Goal: Information Seeking & Learning: Learn about a topic

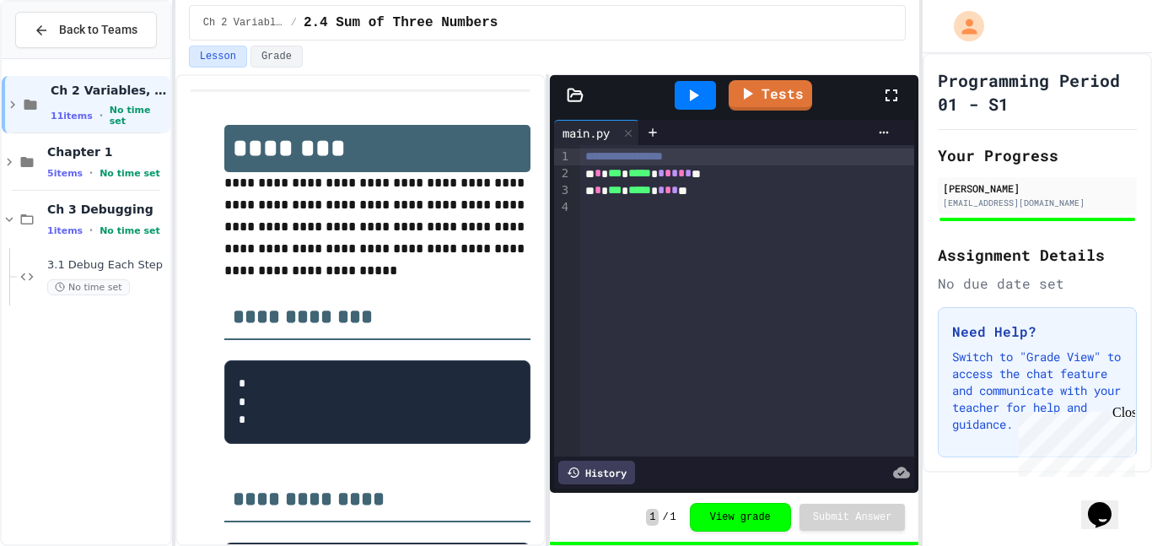
scroll to position [97, 0]
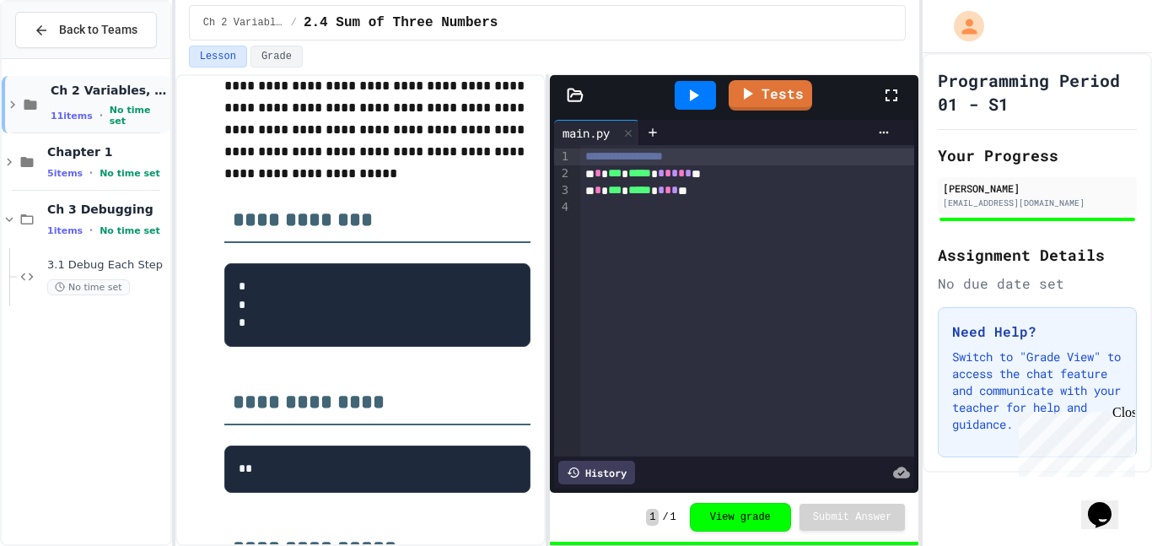
click at [105, 128] on div "Ch 2 Variables, Statements & Expressions 11 items • No time set" at bounding box center [86, 104] width 169 height 57
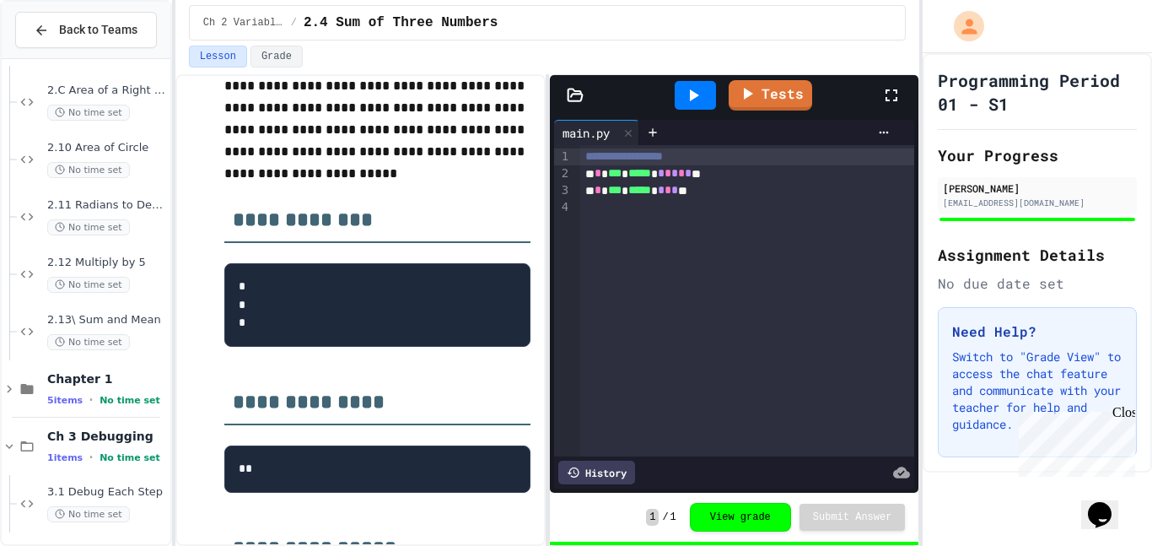
scroll to position [409, 0]
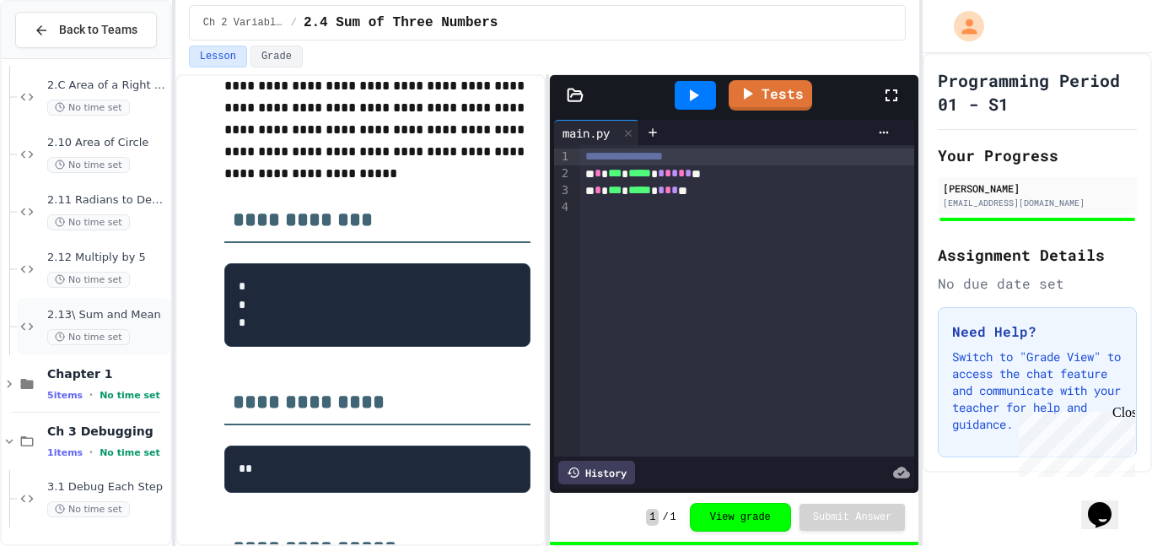
click at [136, 331] on div "No time set" at bounding box center [107, 337] width 120 height 16
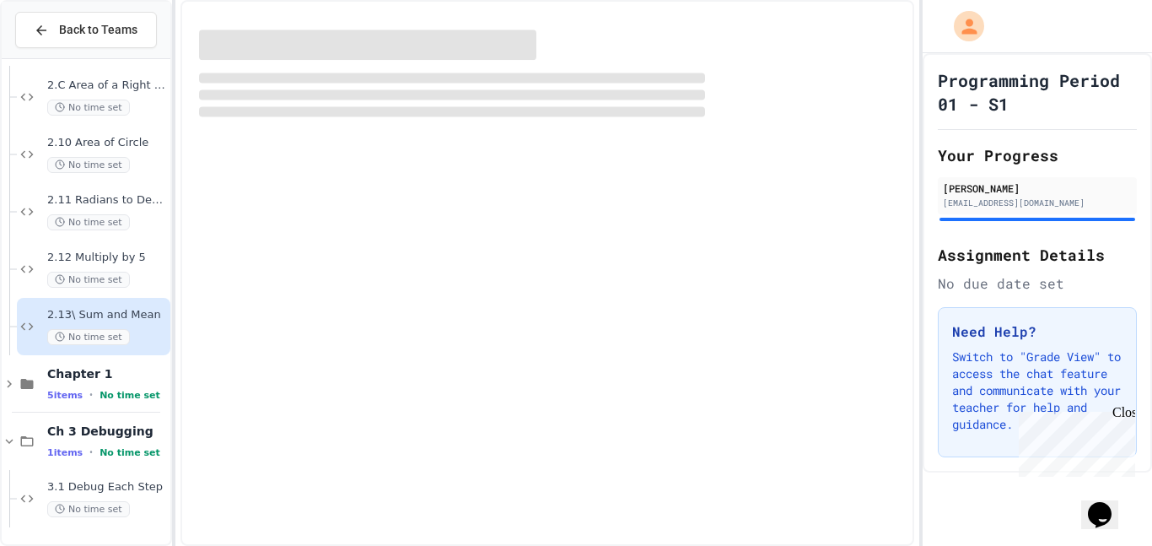
scroll to position [389, 0]
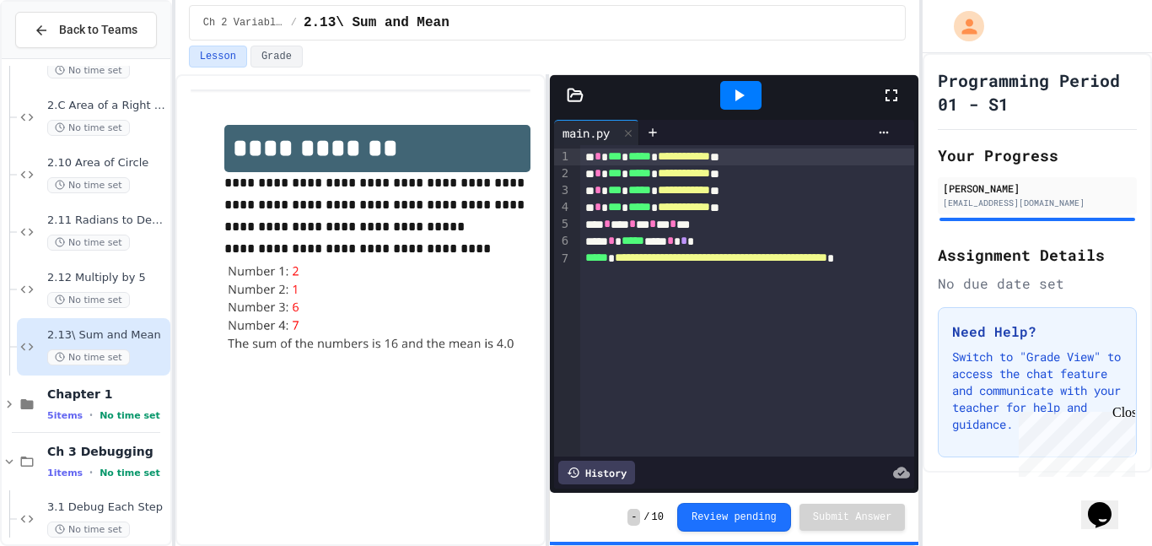
click at [747, 103] on icon at bounding box center [739, 95] width 20 height 20
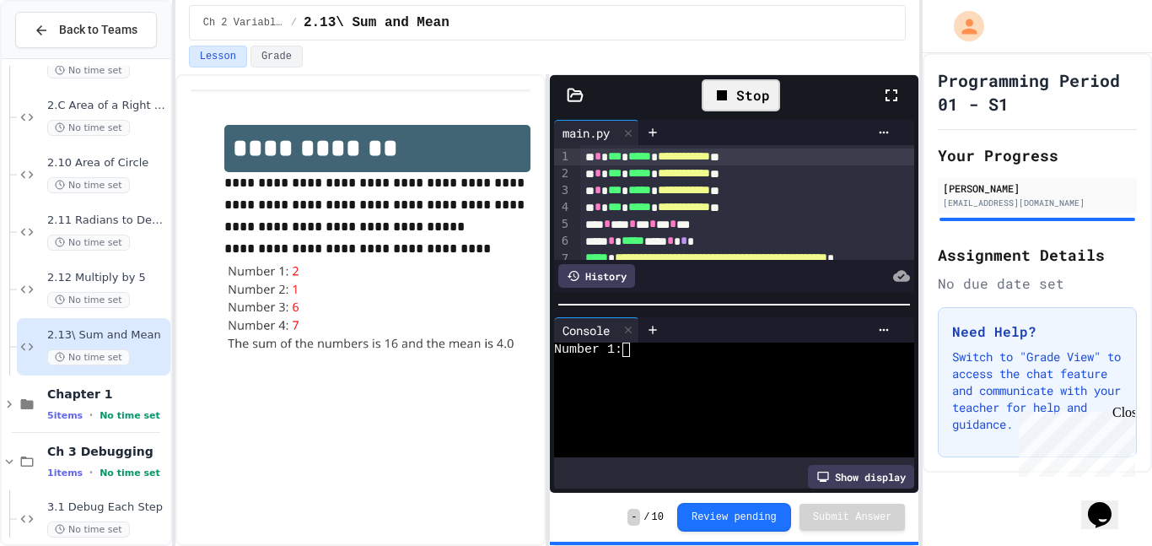
click at [633, 356] on textarea "Terminal input" at bounding box center [634, 350] width 8 height 14
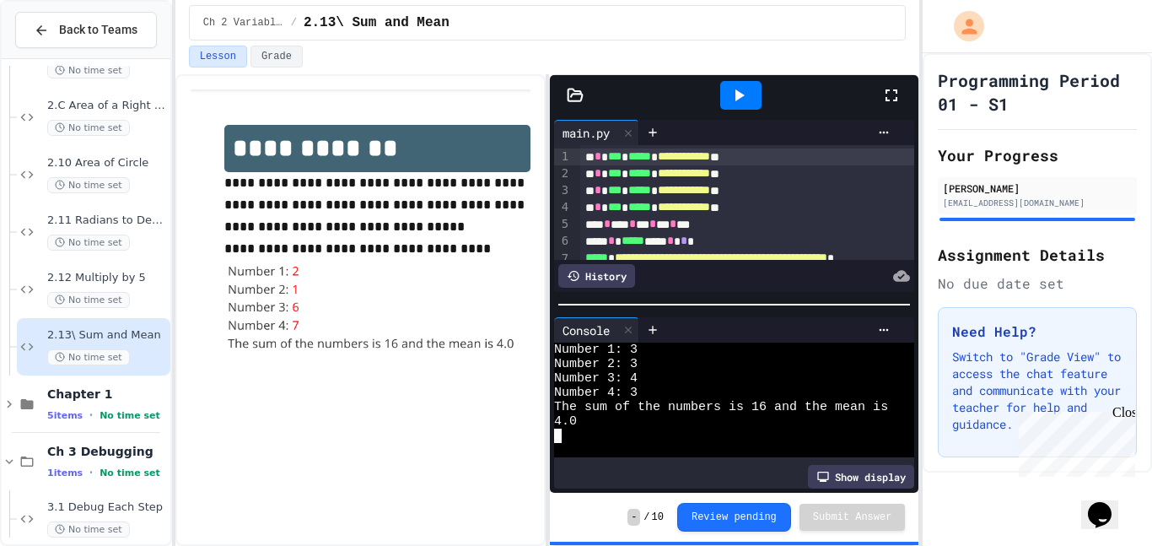
click at [347, 176] on p "**********" at bounding box center [377, 205] width 306 height 66
